Goal: Information Seeking & Learning: Compare options

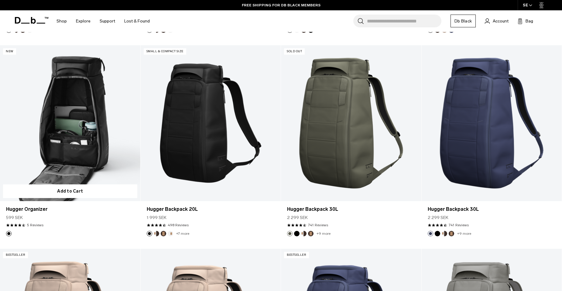
scroll to position [334, 0]
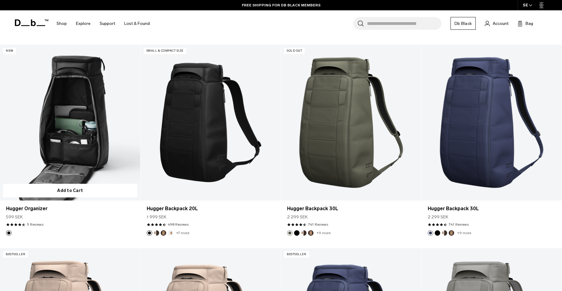
click at [64, 132] on link "Hugger Organizer" at bounding box center [70, 123] width 140 height 156
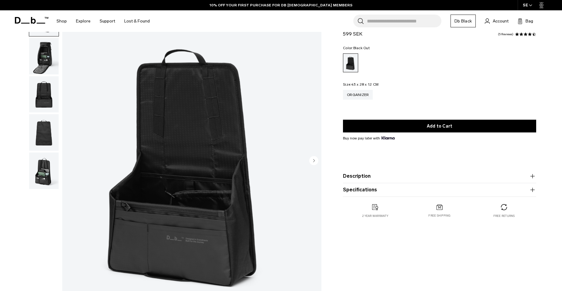
scroll to position [61, 0]
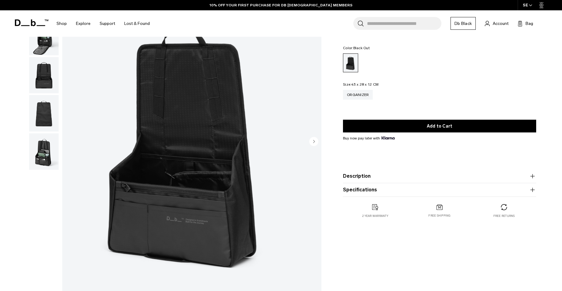
click at [314, 142] on icon "Next slide" at bounding box center [314, 141] width 2 height 3
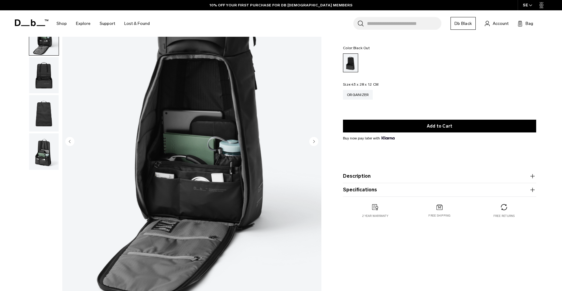
click at [314, 142] on icon "Next slide" at bounding box center [314, 141] width 2 height 3
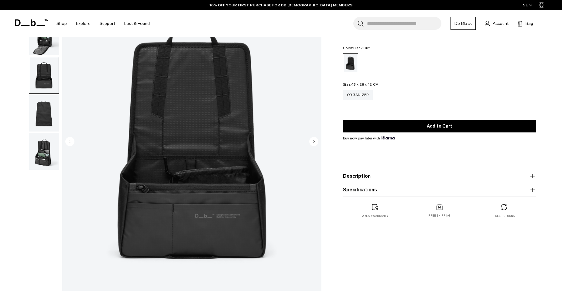
click at [314, 142] on icon "Next slide" at bounding box center [314, 141] width 2 height 3
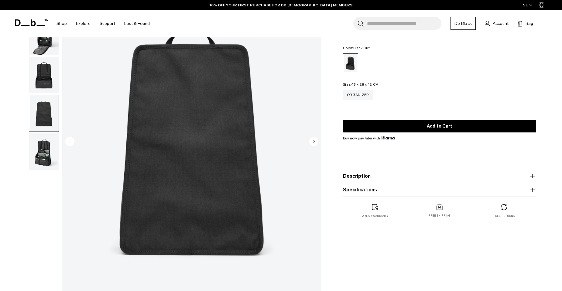
click at [314, 142] on icon "Next slide" at bounding box center [314, 141] width 2 height 3
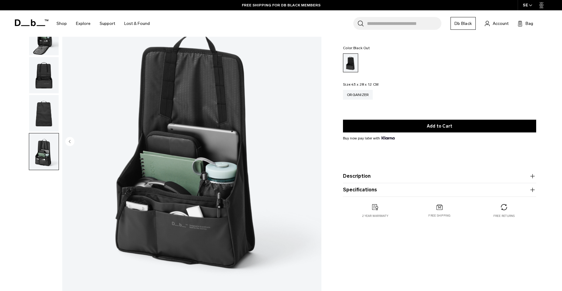
click at [314, 142] on img "5 / 5" at bounding box center [191, 141] width 259 height 323
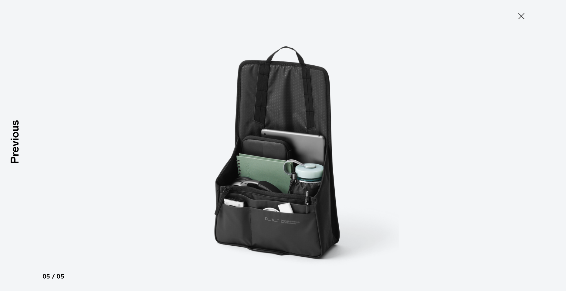
click at [519, 14] on icon at bounding box center [522, 16] width 6 height 6
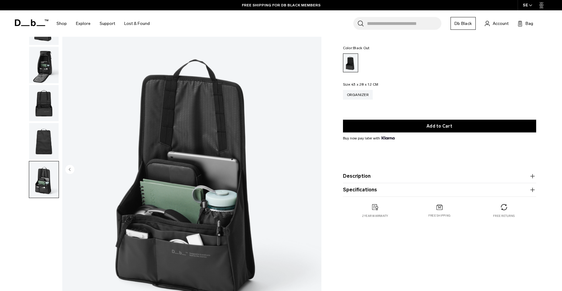
scroll to position [0, 0]
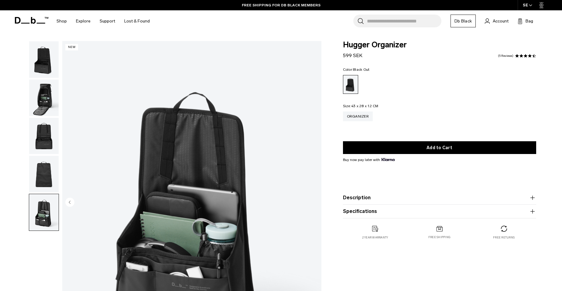
click at [44, 91] on img "button" at bounding box center [43, 98] width 29 height 36
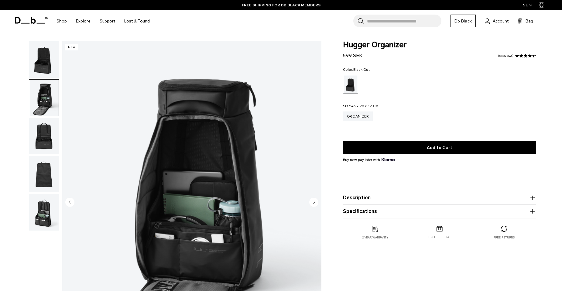
click at [44, 60] on img "button" at bounding box center [43, 59] width 29 height 36
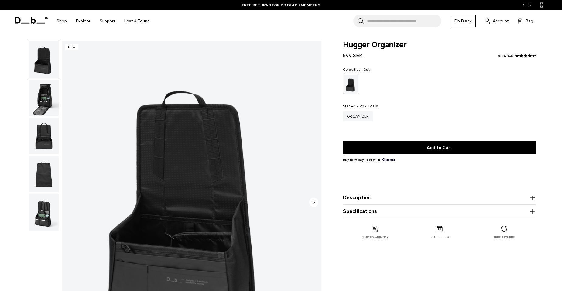
scroll to position [88, 0]
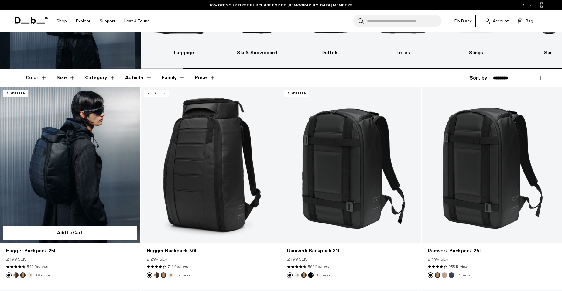
scroll to position [91, 0]
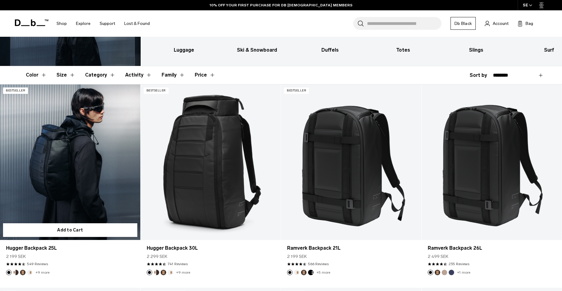
click at [51, 162] on link "Hugger Backpack 25L" at bounding box center [70, 162] width 140 height 156
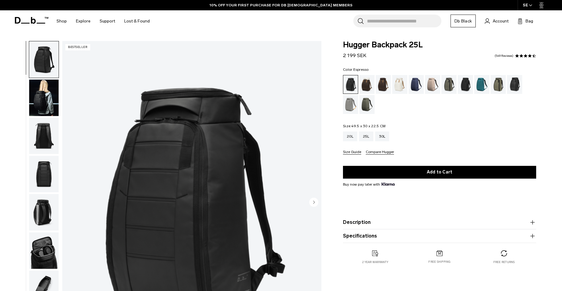
click at [380, 84] on div "Espresso" at bounding box center [383, 84] width 15 height 19
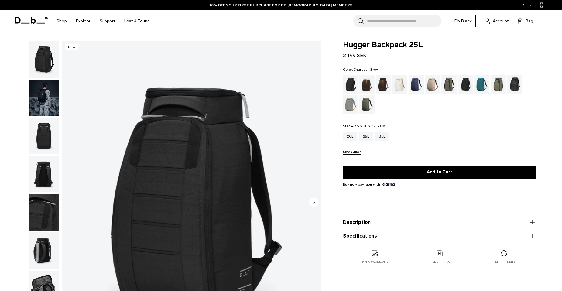
click at [43, 92] on img "button" at bounding box center [43, 98] width 29 height 36
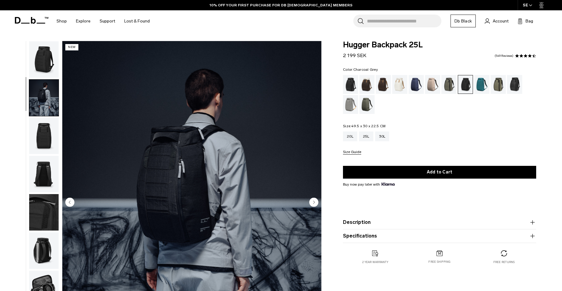
scroll to position [19, 0]
